Goal: Information Seeking & Learning: Learn about a topic

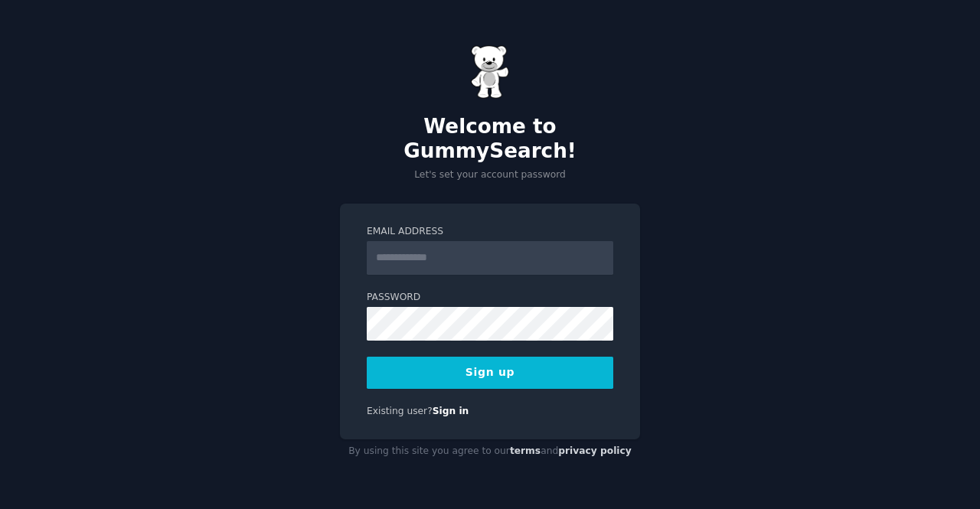
type input "**********"
click at [502, 357] on button "Sign up" at bounding box center [490, 372] width 246 height 32
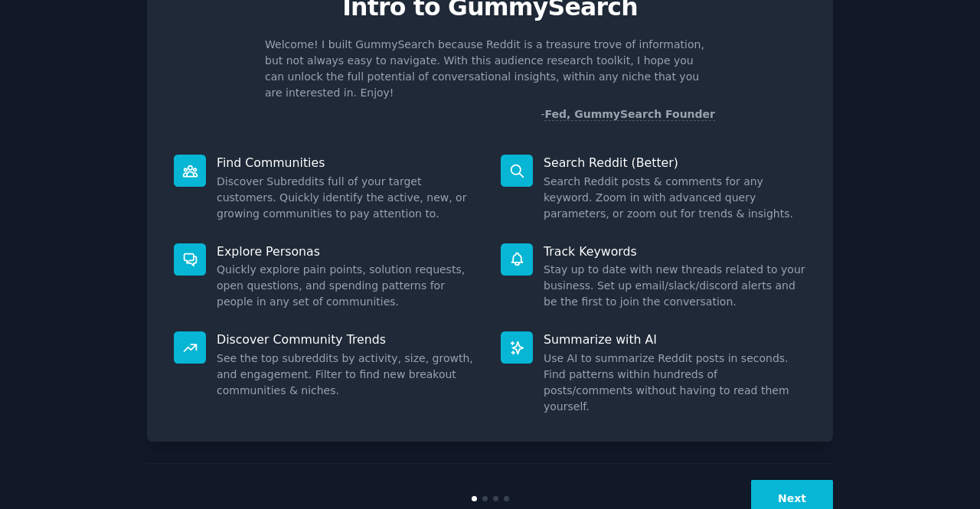
scroll to position [89, 0]
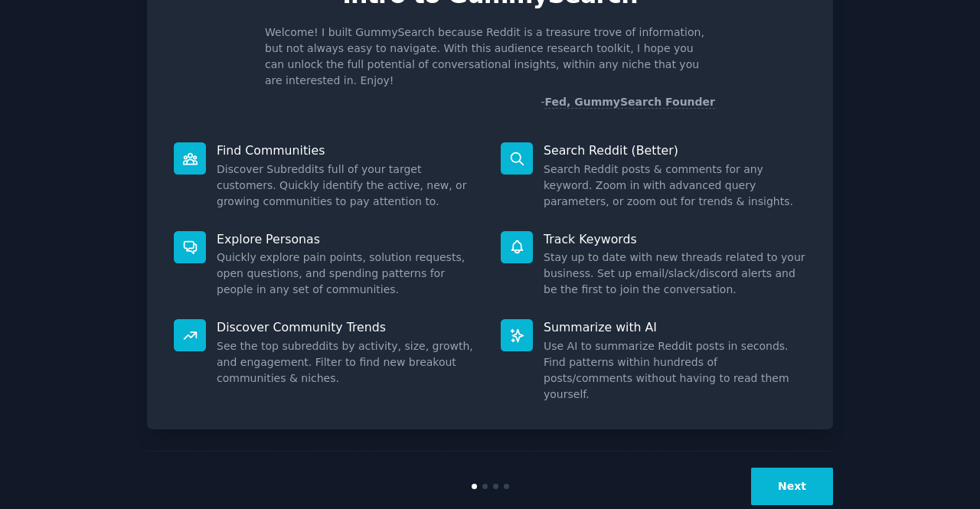
click at [793, 468] on button "Next" at bounding box center [792, 487] width 82 height 38
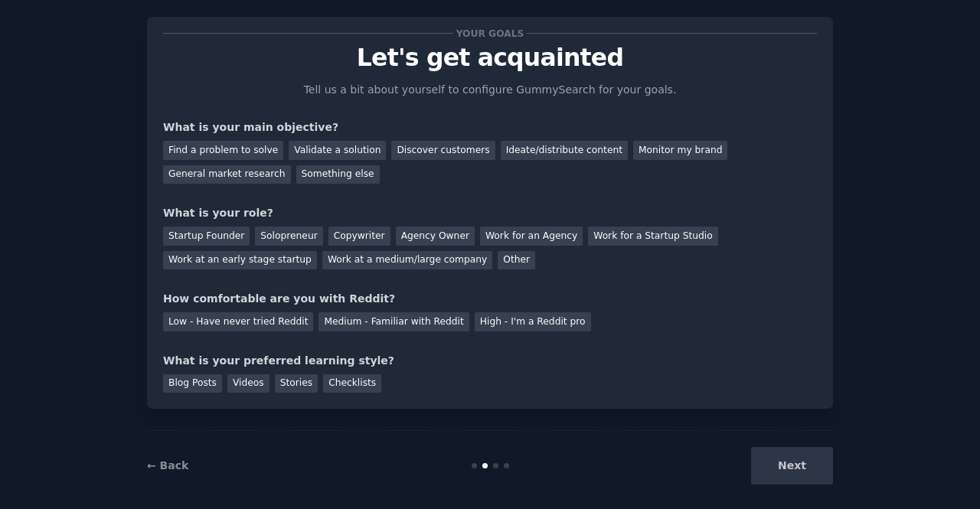
scroll to position [38, 0]
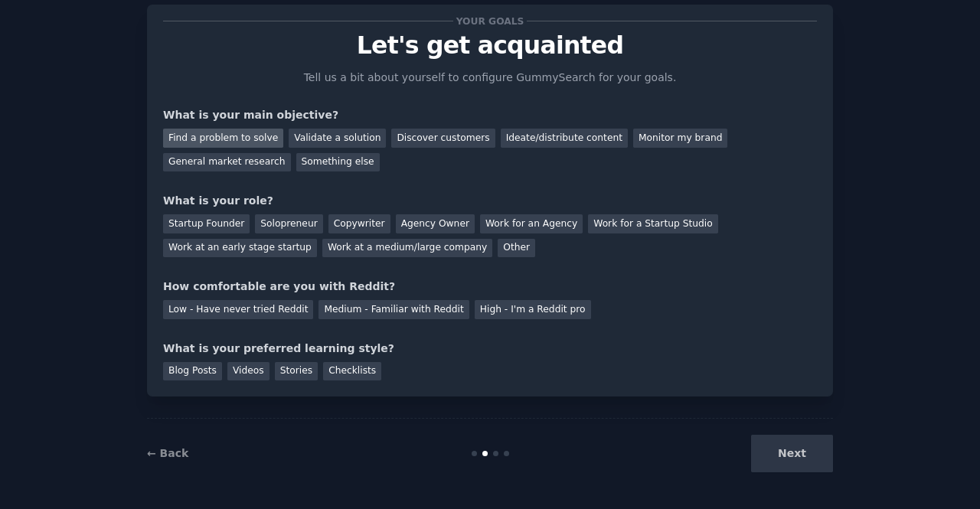
click at [249, 132] on div "Find a problem to solve" at bounding box center [223, 138] width 120 height 19
click at [265, 222] on div "Solopreneur" at bounding box center [288, 223] width 67 height 19
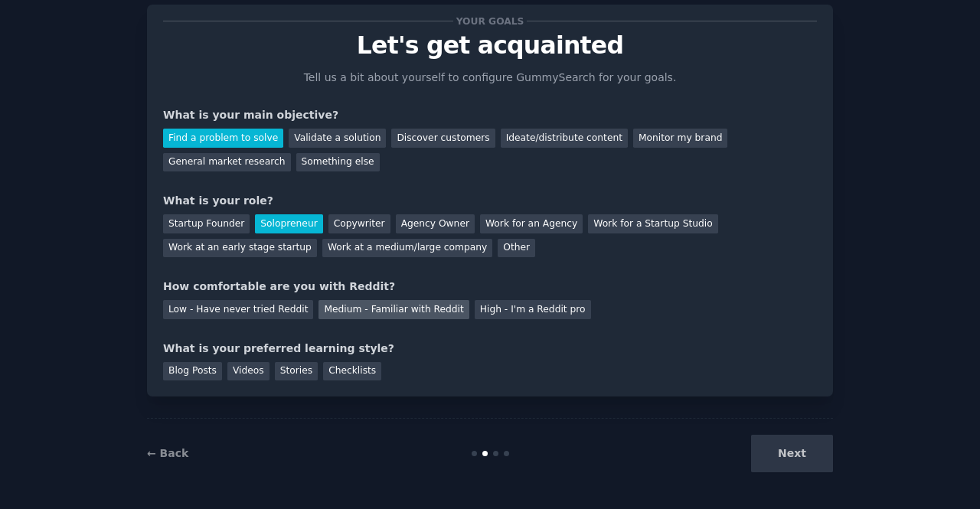
click at [358, 308] on div "Medium - Familiar with Reddit" at bounding box center [393, 309] width 150 height 19
click at [194, 370] on div "Blog Posts" at bounding box center [192, 371] width 59 height 19
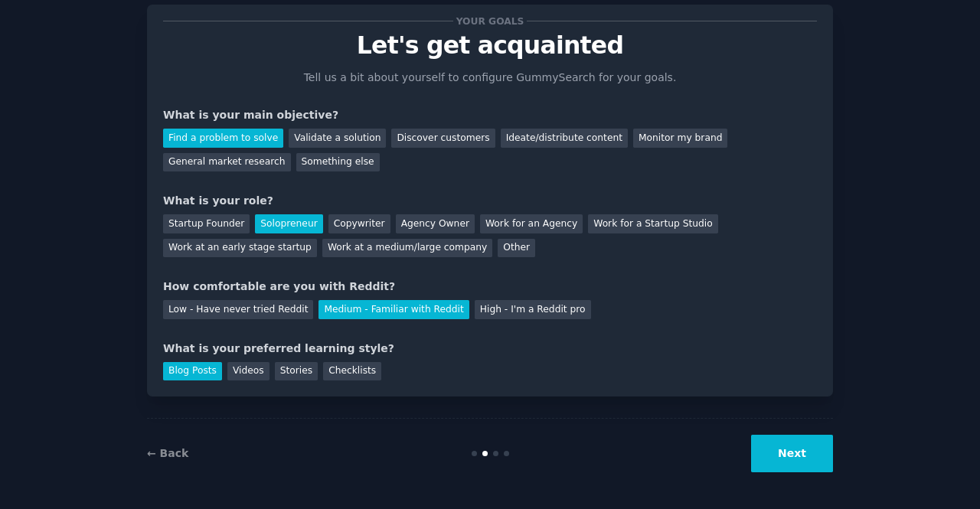
click at [807, 435] on button "Next" at bounding box center [792, 454] width 82 height 38
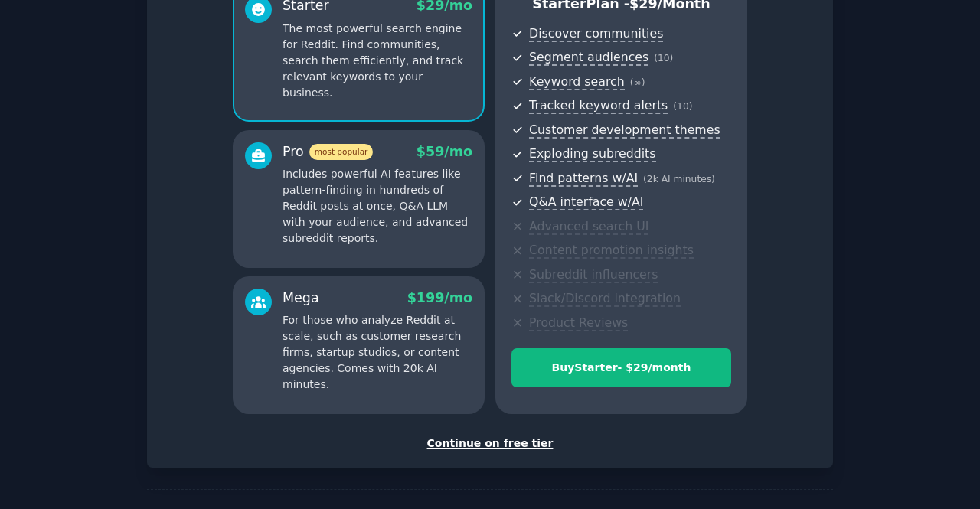
scroll to position [202, 0]
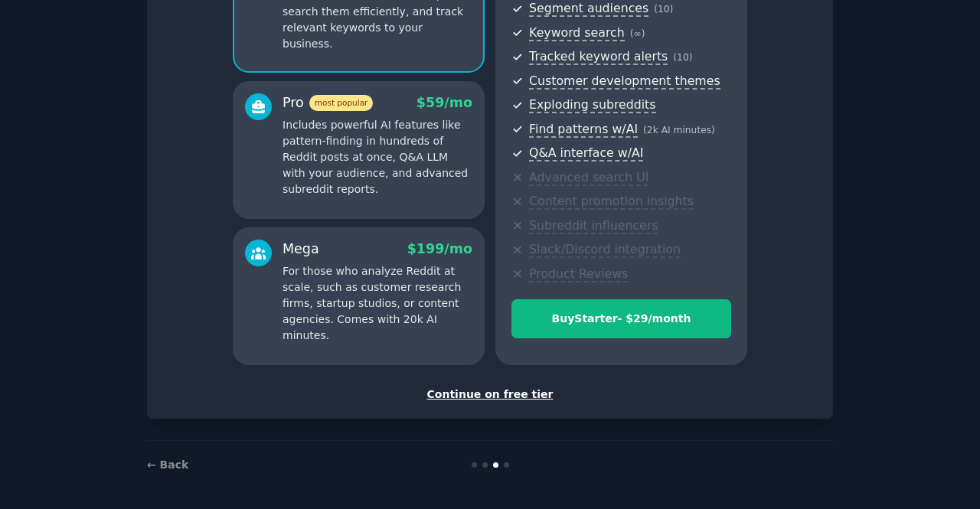
click at [490, 397] on div "Continue on free tier" at bounding box center [490, 395] width 654 height 16
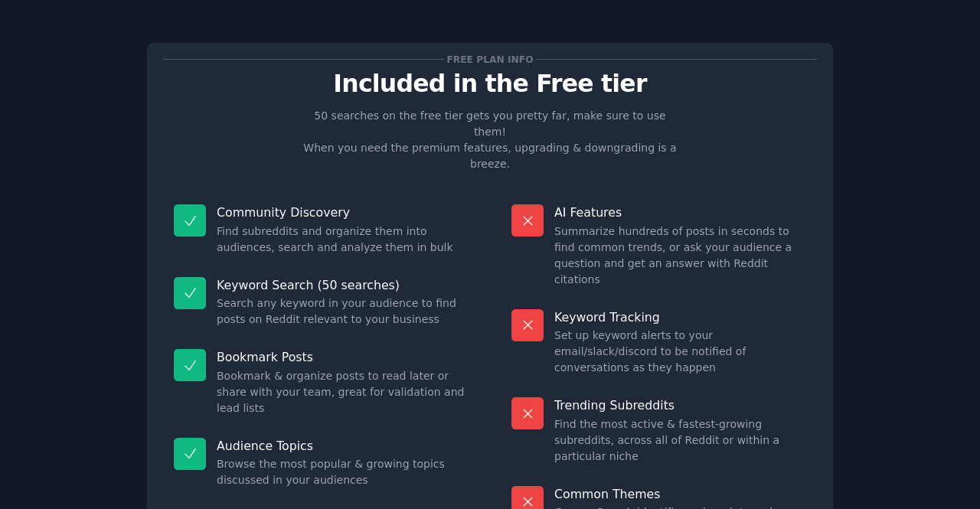
scroll to position [86, 0]
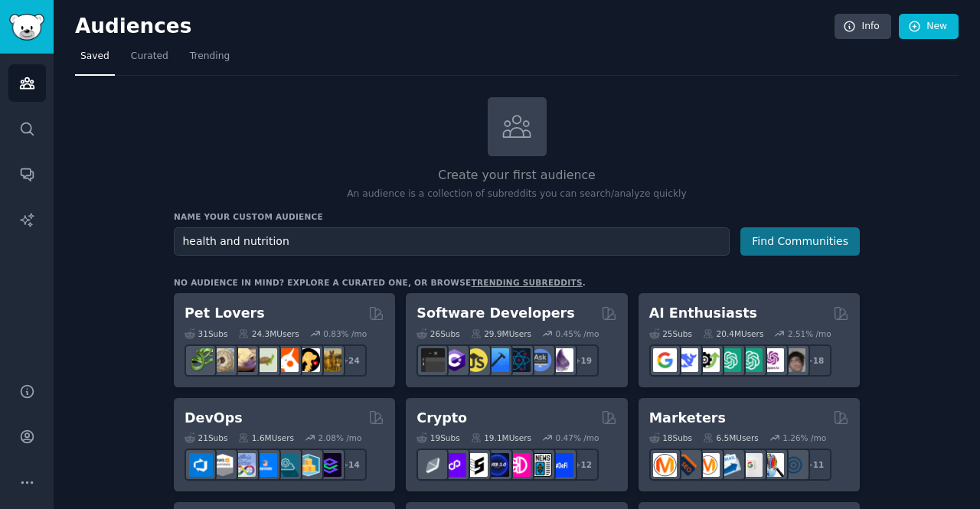
type input "health and nutrition"
click at [773, 246] on button "Find Communities" at bounding box center [799, 241] width 119 height 28
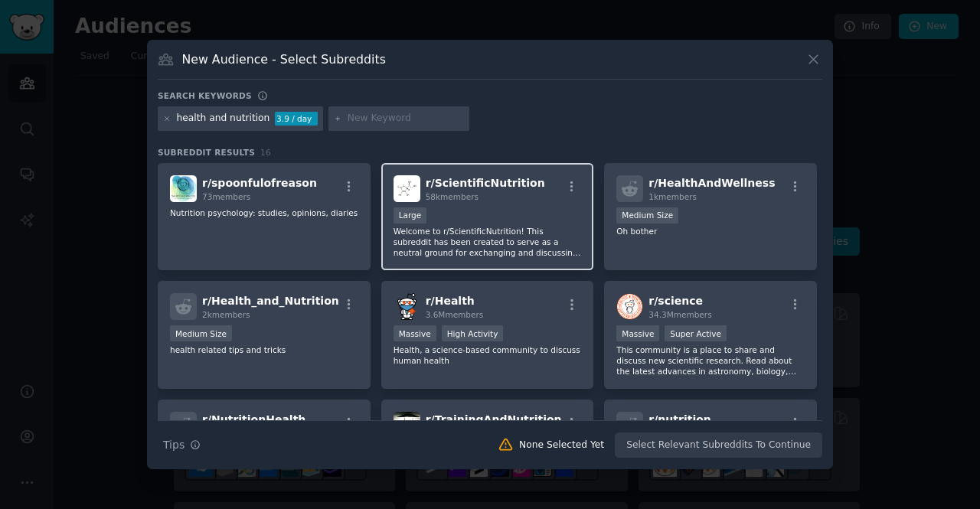
click at [476, 230] on p "Welcome to r/ScientificNutrition! This subreddit has been created to serve as a…" at bounding box center [487, 242] width 188 height 32
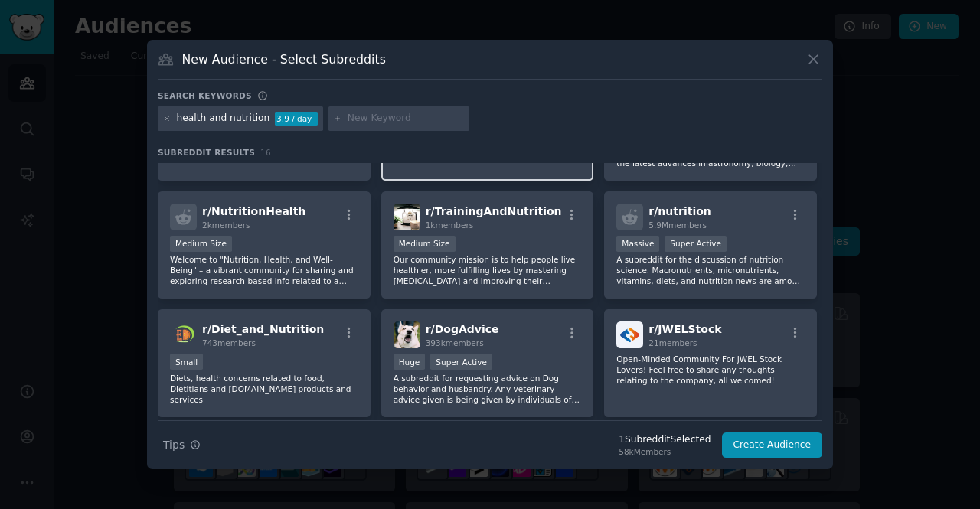
scroll to position [230, 0]
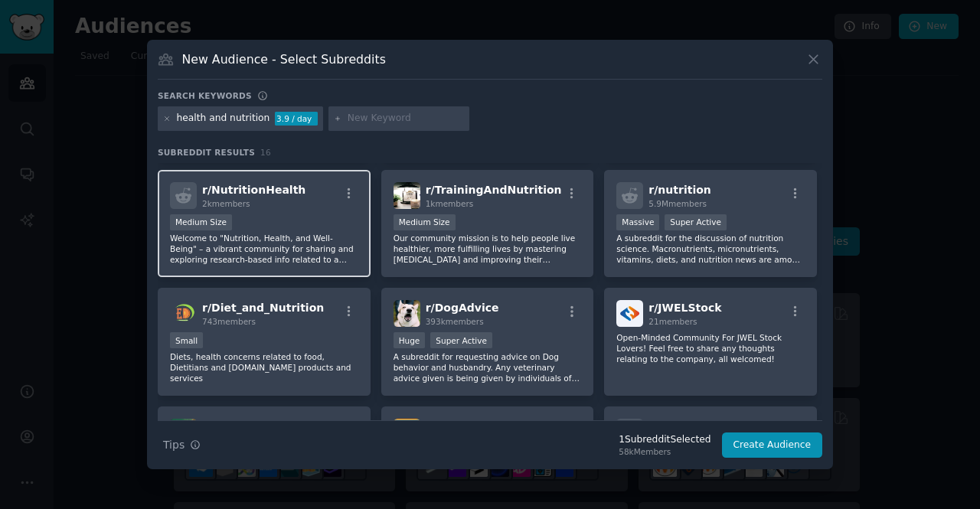
click at [283, 218] on div "Medium Size" at bounding box center [264, 223] width 188 height 19
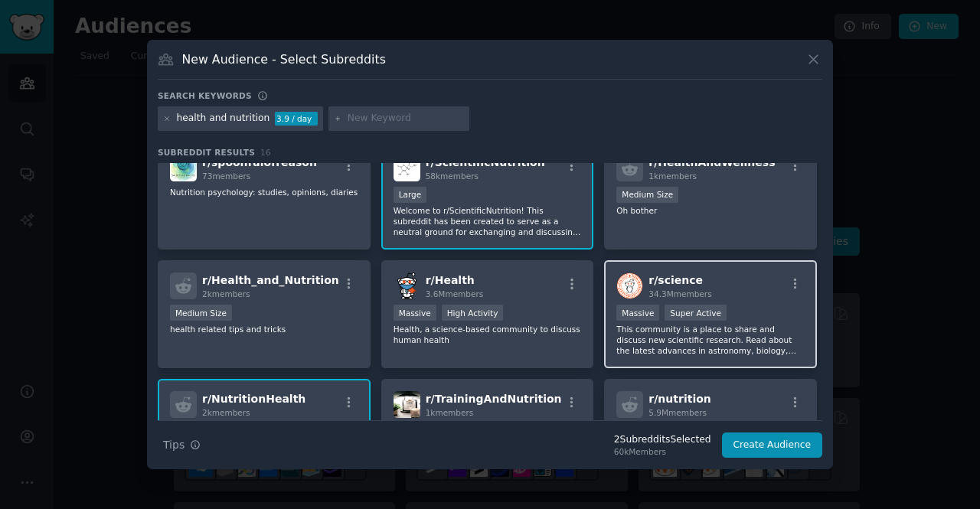
scroll to position [0, 0]
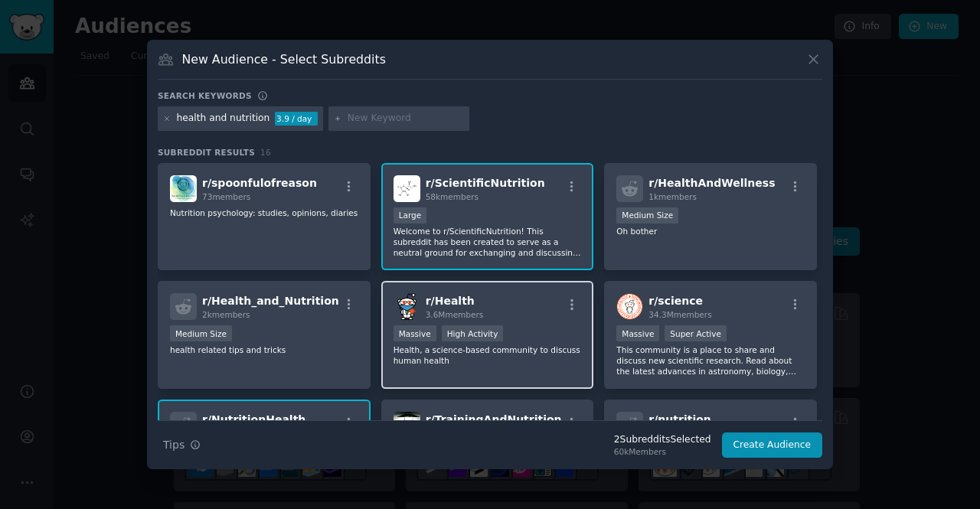
click at [514, 304] on div "r/ Health 3.6M members" at bounding box center [487, 306] width 188 height 27
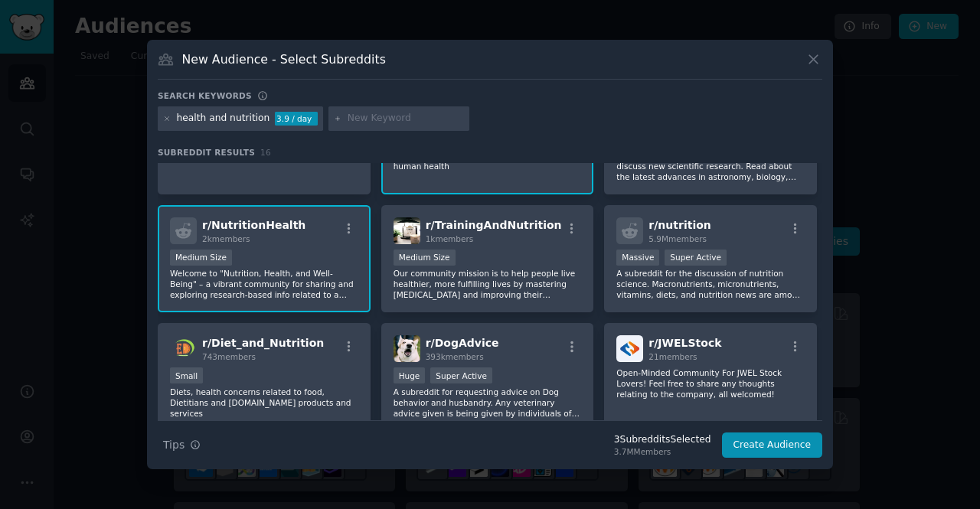
scroll to position [230, 0]
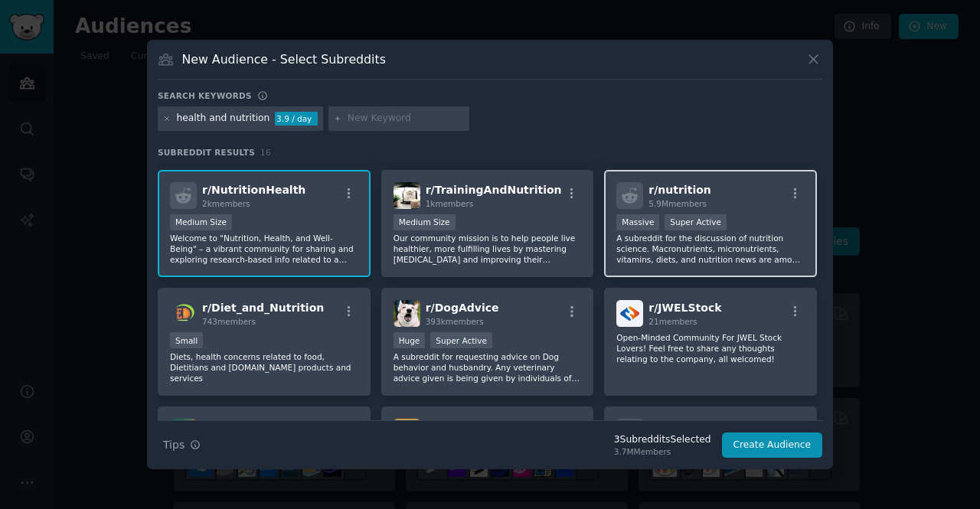
click at [723, 253] on p "A subreddit for the discussion of nutrition science. Macronutrients, micronutri…" at bounding box center [710, 249] width 188 height 32
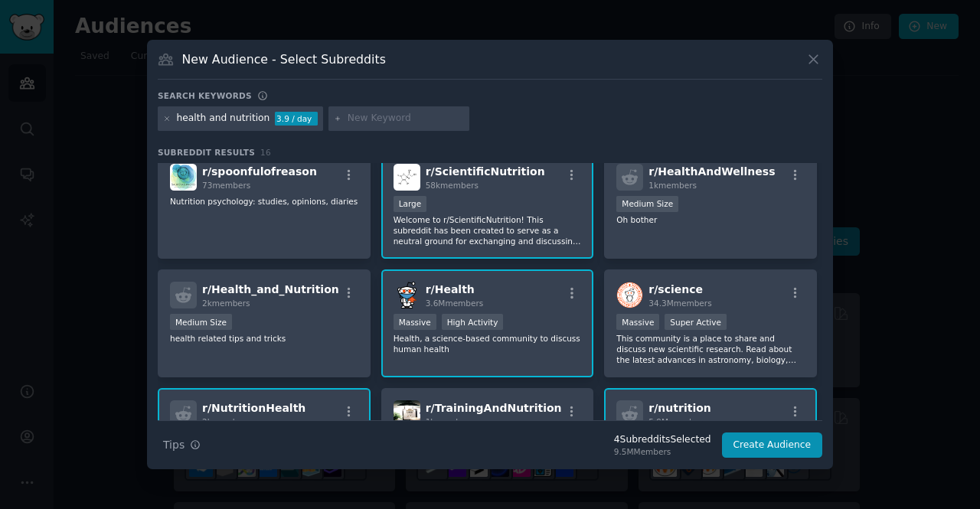
scroll to position [0, 0]
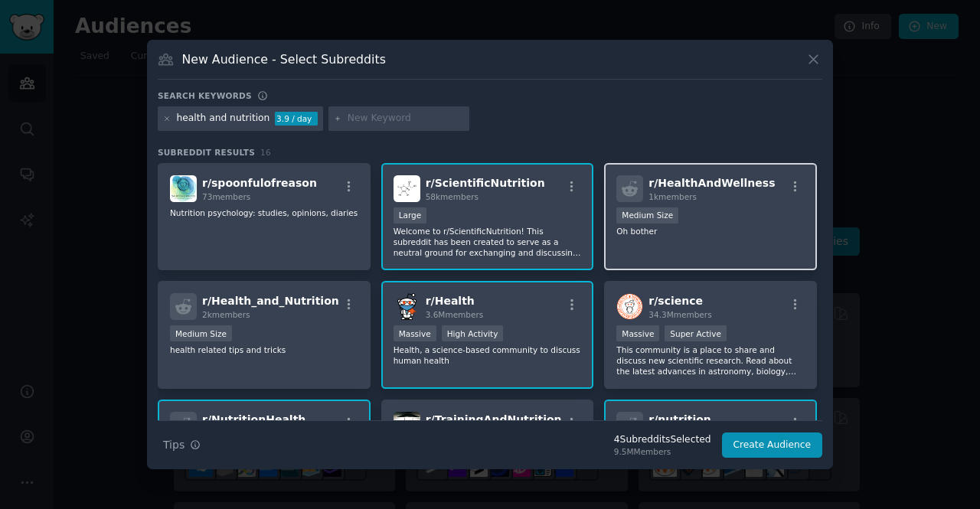
click at [707, 245] on div "r/ HealthAndWellness 1k members Medium Size Oh bother" at bounding box center [710, 217] width 213 height 108
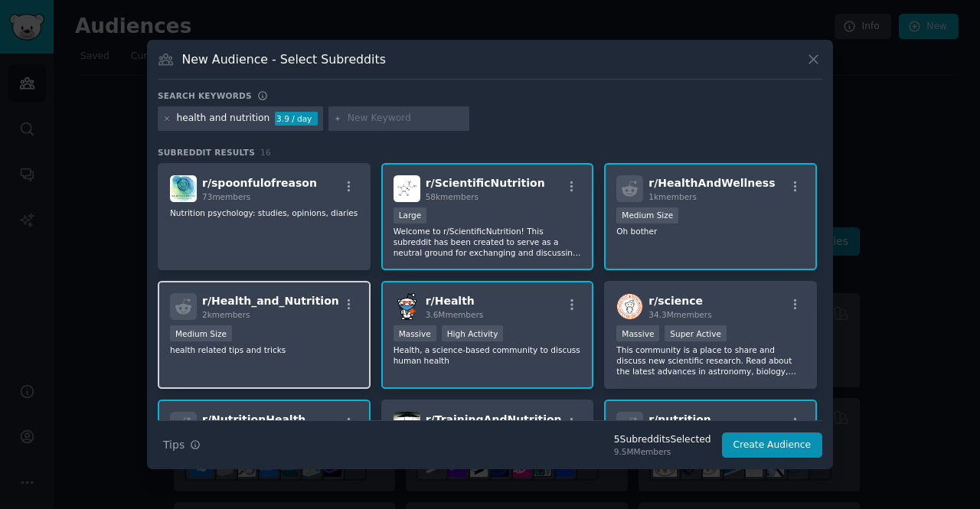
click at [314, 341] on div "Medium Size" at bounding box center [264, 334] width 188 height 19
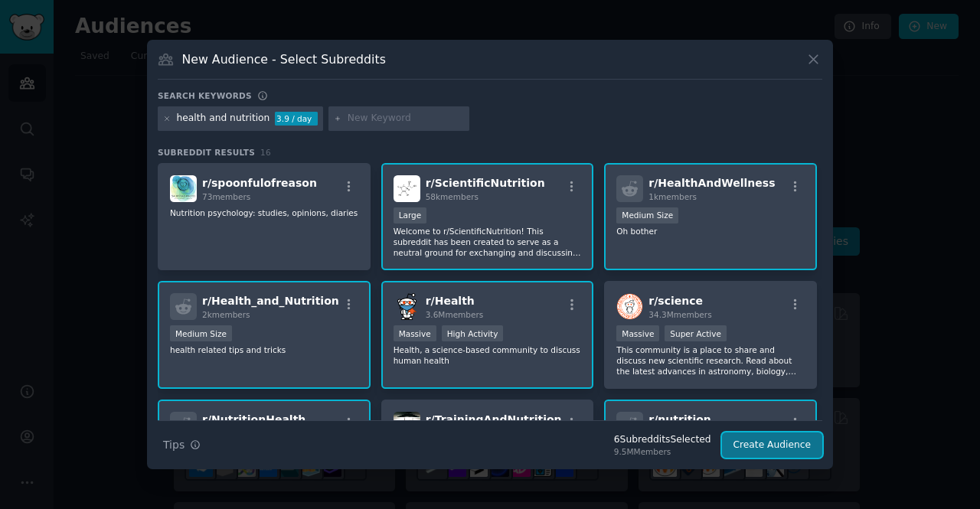
click at [753, 440] on button "Create Audience" at bounding box center [772, 445] width 101 height 26
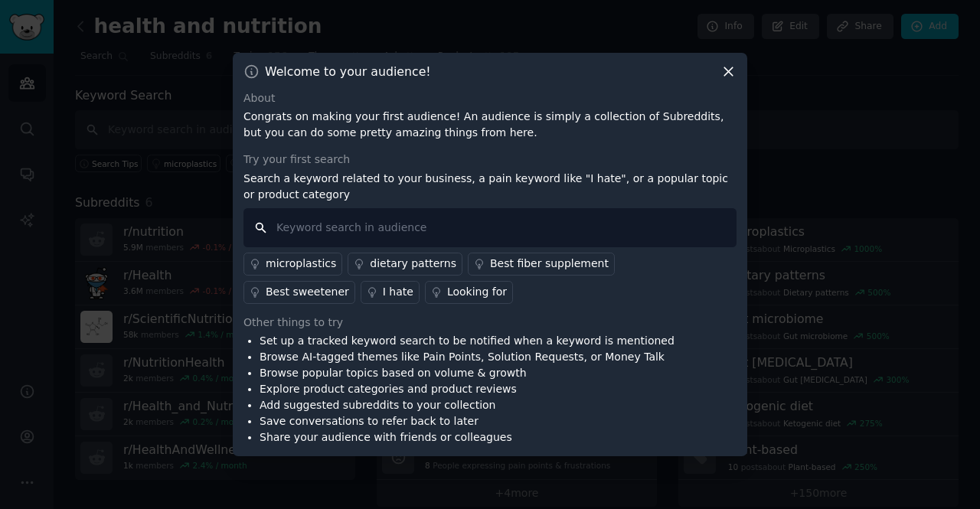
click at [504, 214] on input "text" at bounding box center [489, 227] width 493 height 39
type input "e"
type input "no energy"
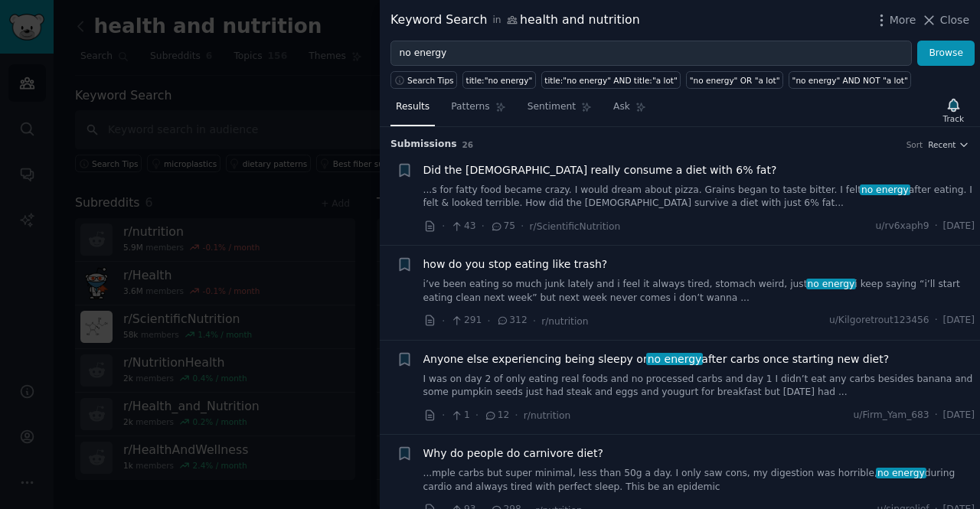
click at [593, 172] on span "Did the [DEMOGRAPHIC_DATA] really consume a diet with 6% fat?" at bounding box center [600, 170] width 354 height 16
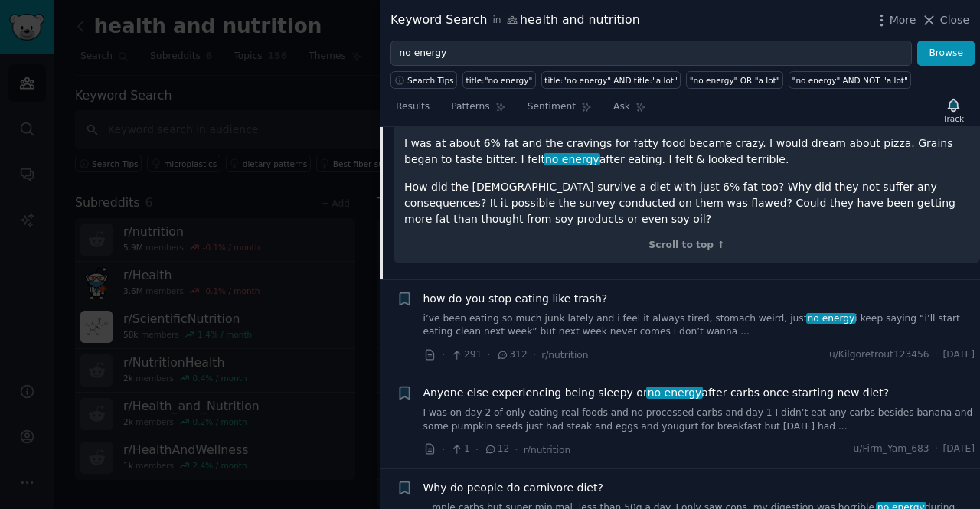
scroll to position [330, 0]
click at [677, 312] on link "i’ve been eating so much junk lately and i feel it always tired, stomach weird,…" at bounding box center [699, 324] width 552 height 27
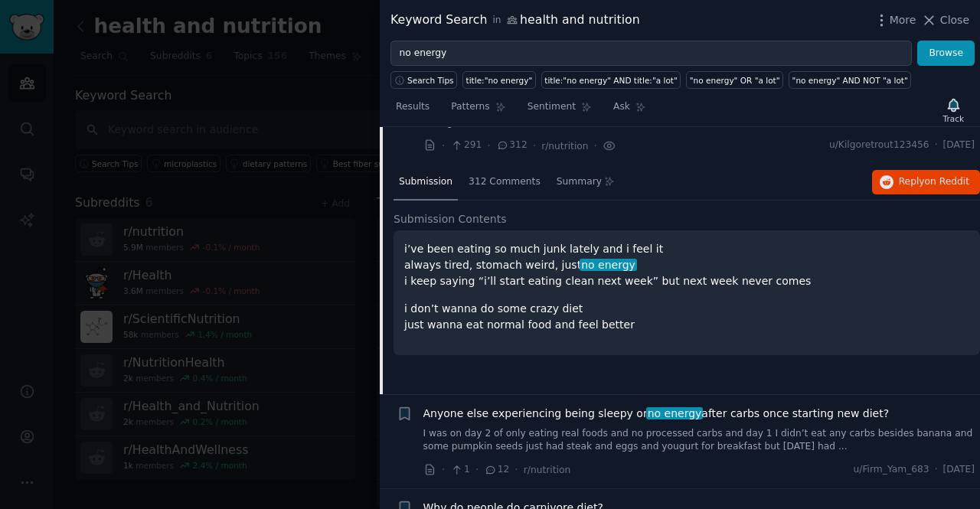
scroll to position [271, 0]
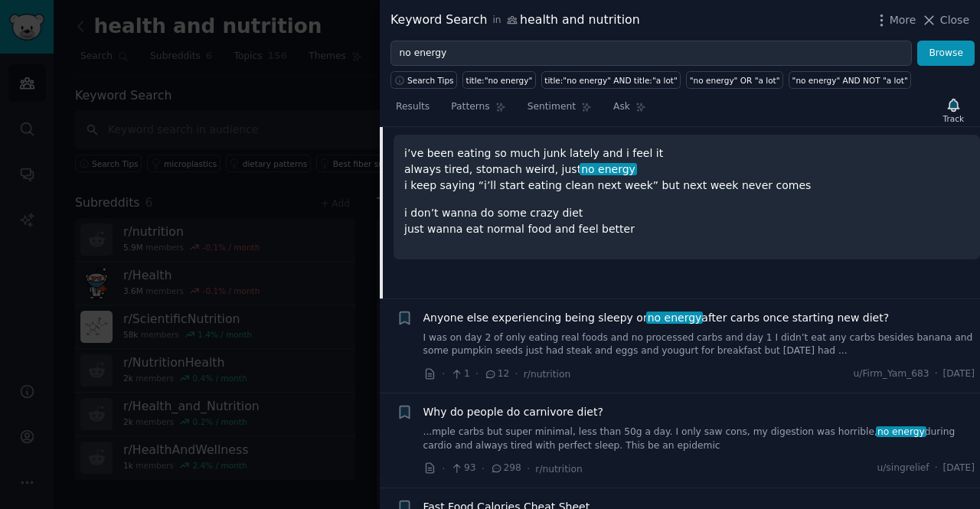
click at [702, 334] on link "I was on day 2 of only eating real foods and no processed carbs and day 1 I did…" at bounding box center [699, 344] width 552 height 27
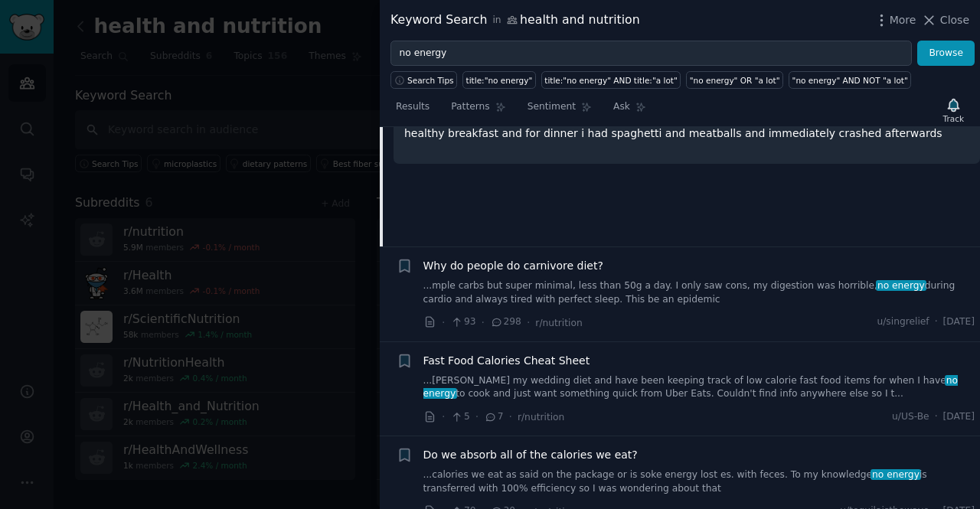
scroll to position [421, 0]
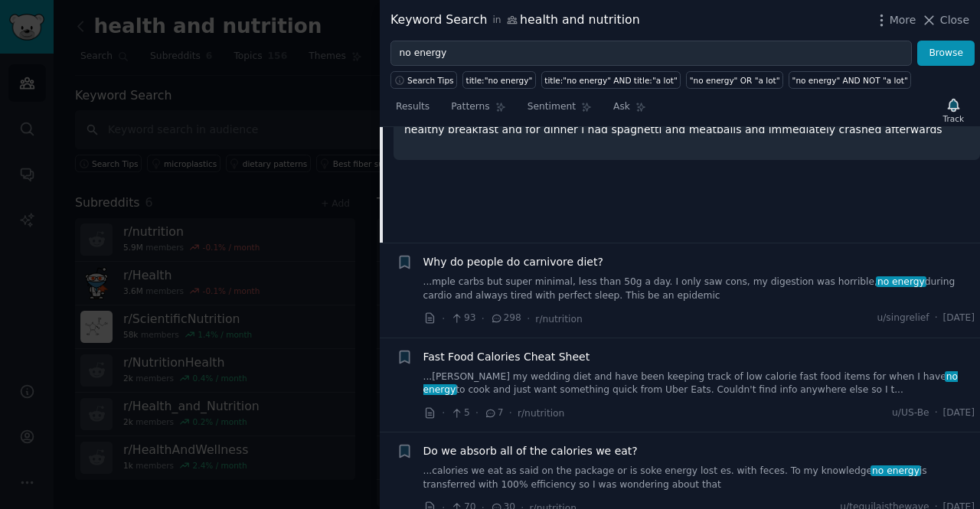
click at [660, 281] on link "...mple carbs but super minimal, less than 50g a day. I only saw cons, my diges…" at bounding box center [699, 289] width 552 height 27
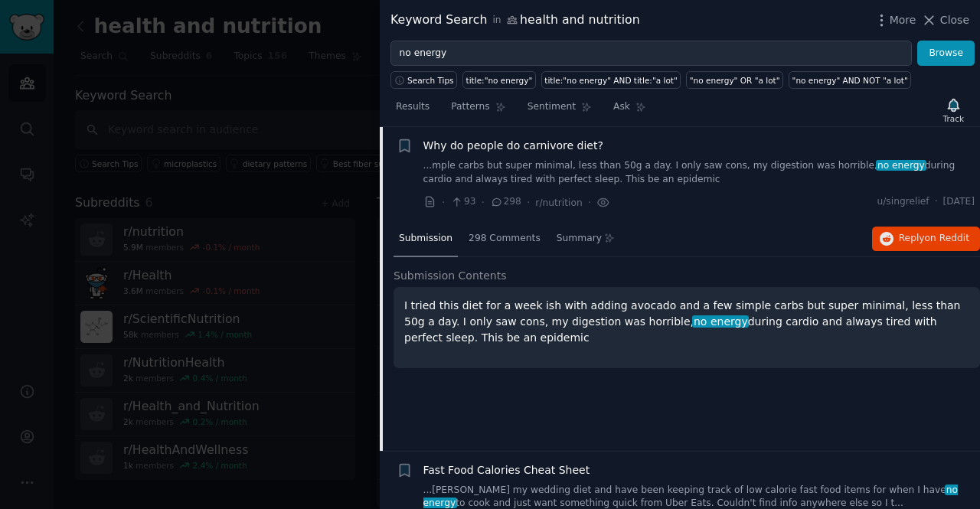
scroll to position [307, 0]
click at [484, 233] on span "298 Comments" at bounding box center [504, 240] width 72 height 14
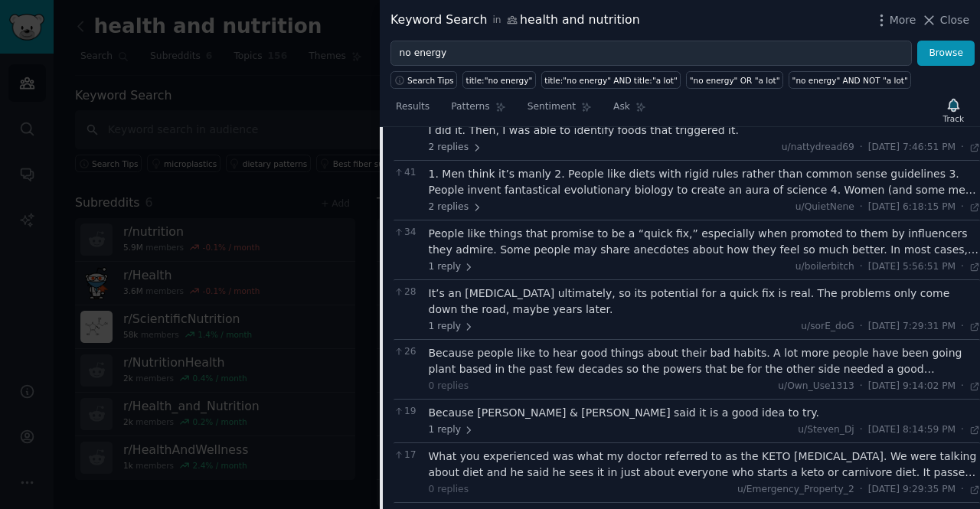
scroll to position [729, 0]
